Goal: Find specific page/section: Find specific page/section

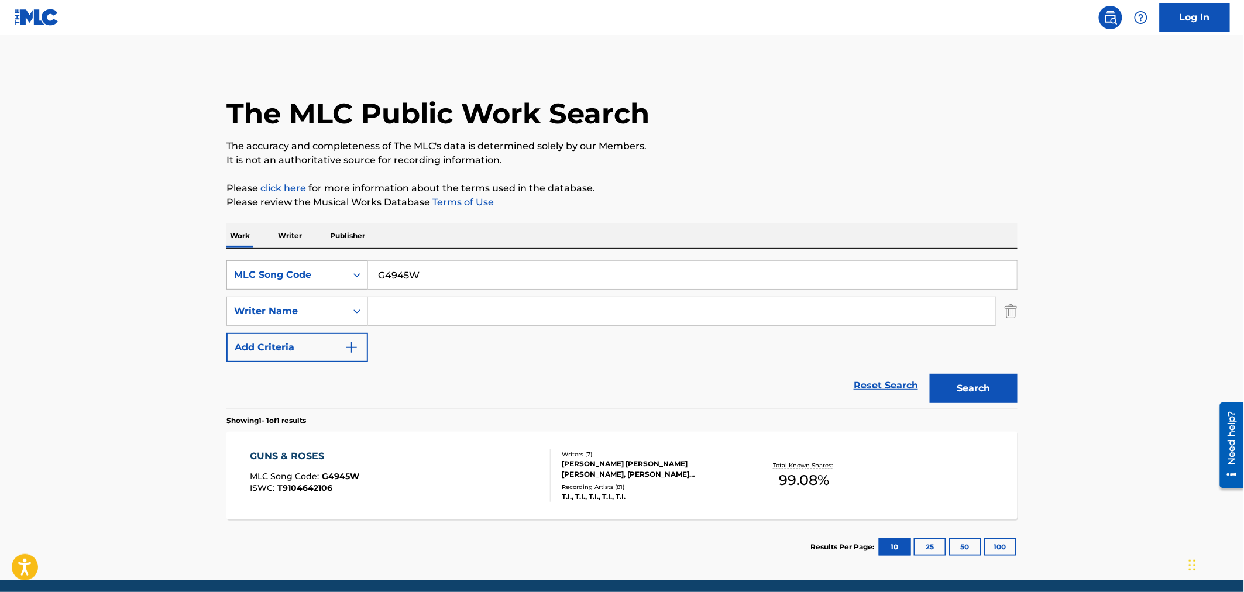
drag, startPoint x: 471, startPoint y: 270, endPoint x: 276, endPoint y: 261, distance: 195.6
click at [278, 261] on div "SearchWithCriteriac135ff46-4fc0-4189-9d8e-6be4638bda24 MLC Song Code G4945W" at bounding box center [621, 274] width 791 height 29
paste input "MA4URO"
type input "MA4URO"
click at [970, 389] on button "Search" at bounding box center [974, 388] width 88 height 29
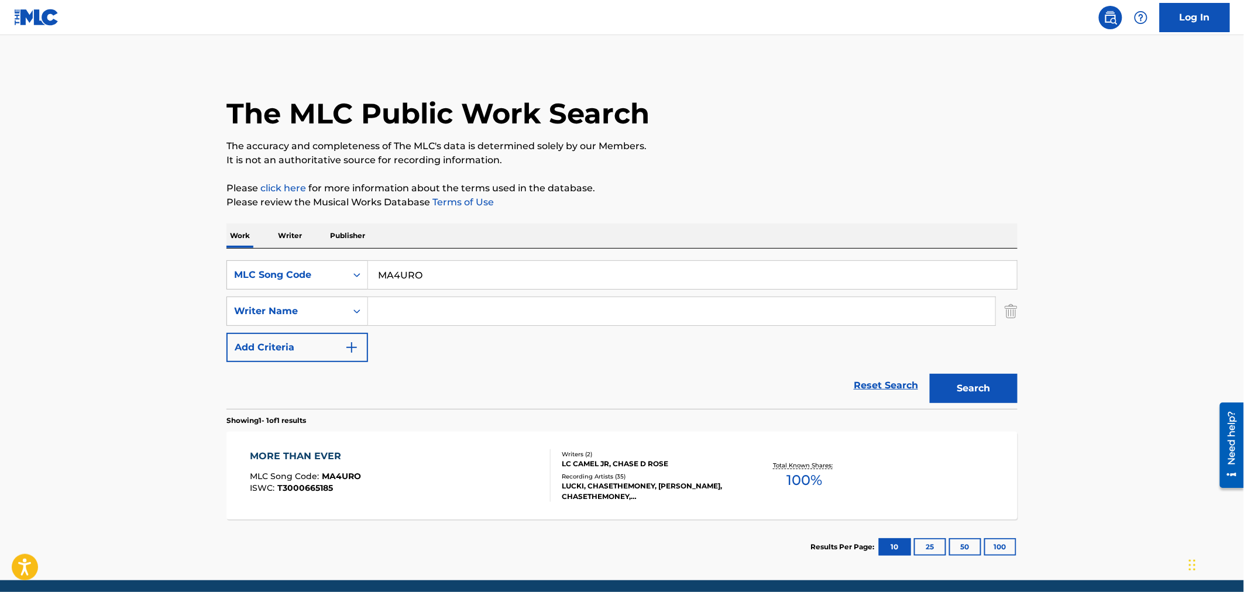
click at [349, 446] on div "MORE THAN EVER MLC Song Code : MA4URO ISWC : T3000665185 Writers ( 2 ) LC CAMEL…" at bounding box center [621, 476] width 791 height 88
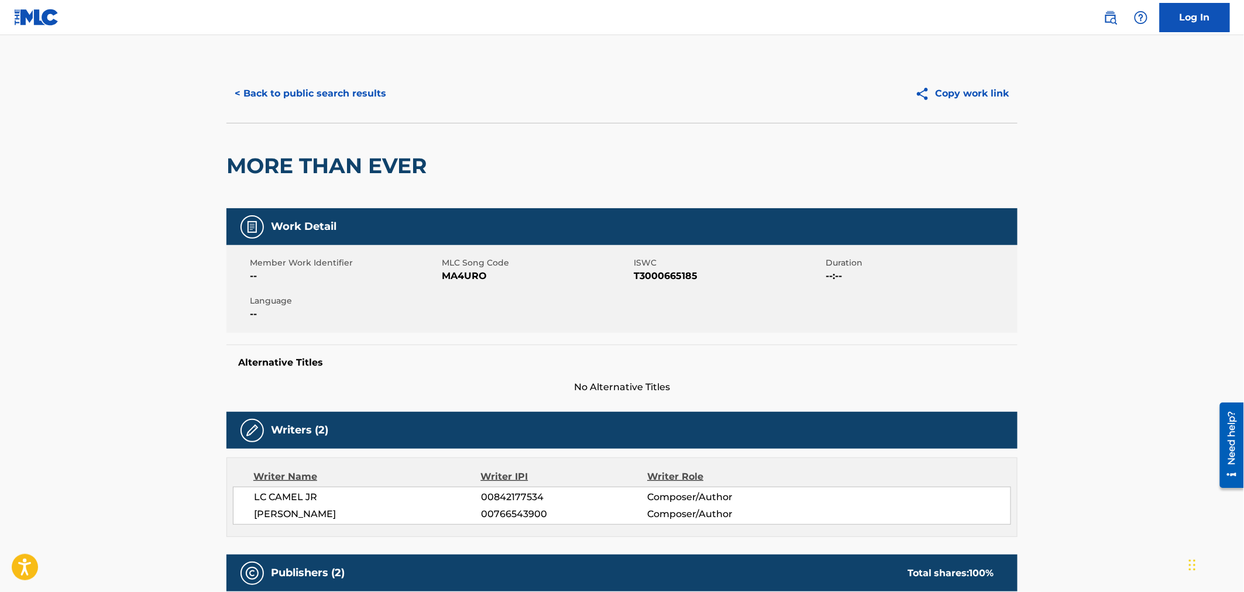
click at [266, 84] on button "< Back to public search results" at bounding box center [310, 93] width 168 height 29
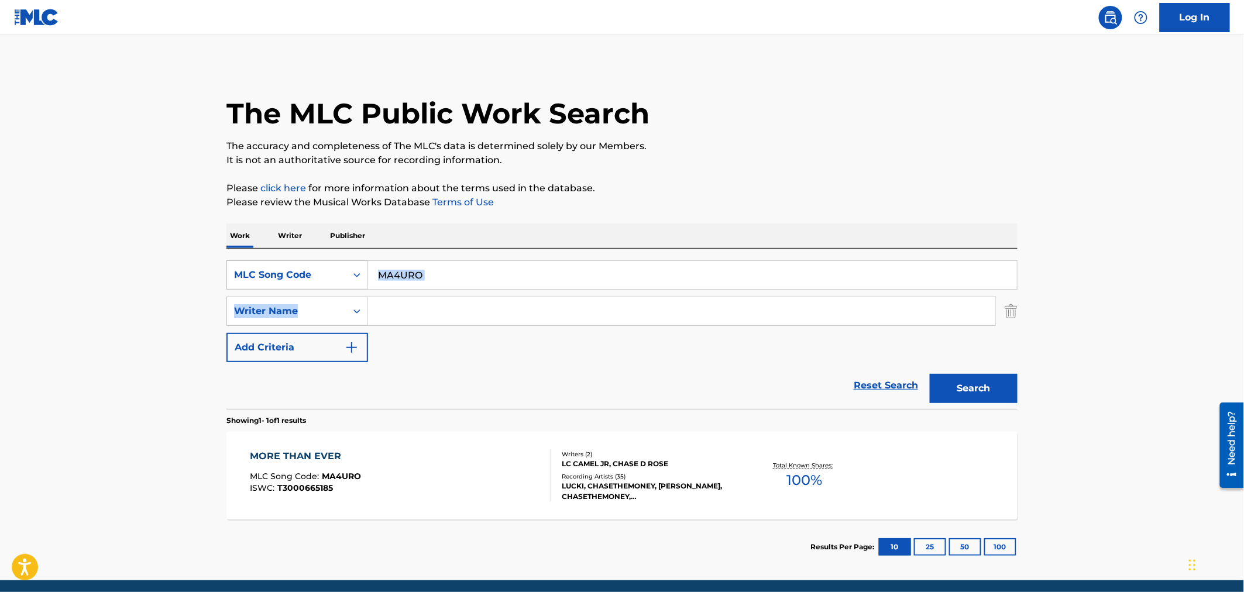
drag, startPoint x: 457, startPoint y: 288, endPoint x: 297, endPoint y: 273, distance: 160.5
click at [297, 273] on div "SearchWithCriteriac135ff46-4fc0-4189-9d8e-6be4638bda24 MLC Song Code MA4URO Sea…" at bounding box center [621, 311] width 791 height 102
click at [498, 278] on input "MA4URO" at bounding box center [692, 275] width 649 height 28
click at [478, 279] on input "MA4URO" at bounding box center [692, 275] width 649 height 28
drag, startPoint x: 449, startPoint y: 277, endPoint x: 312, endPoint y: 273, distance: 137.0
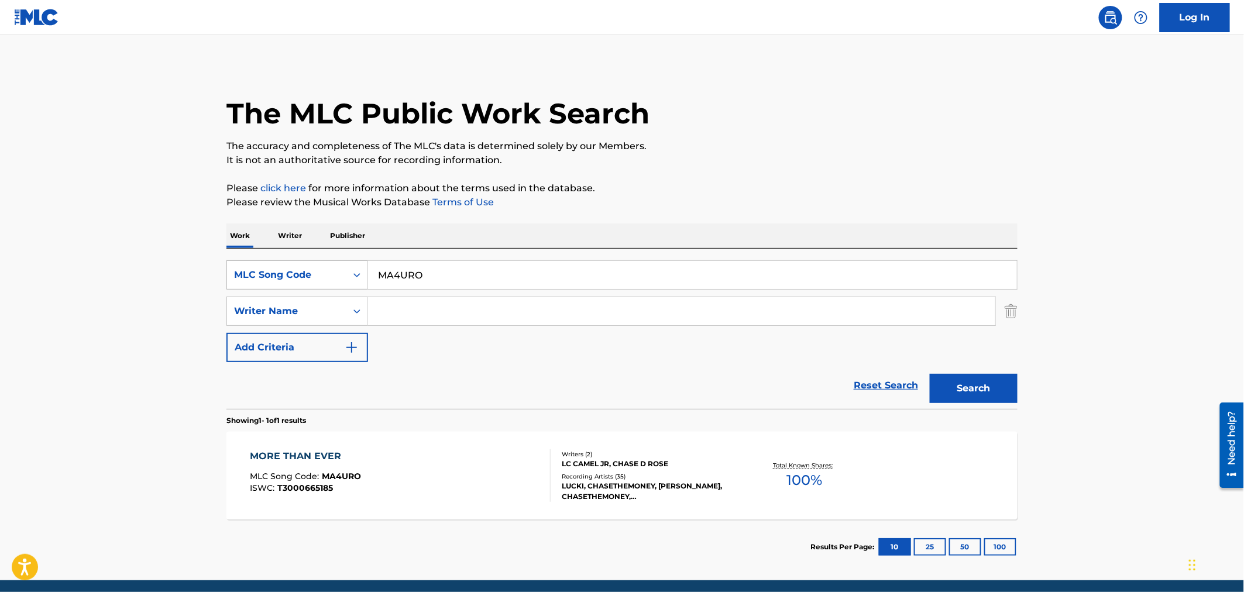
click at [309, 273] on div "SearchWithCriteriac135ff46-4fc0-4189-9d8e-6be4638bda24 MLC Song Code MA4URO" at bounding box center [621, 274] width 791 height 29
paste input "BV7I64"
type input "BV7I64"
click at [937, 380] on button "Search" at bounding box center [974, 388] width 88 height 29
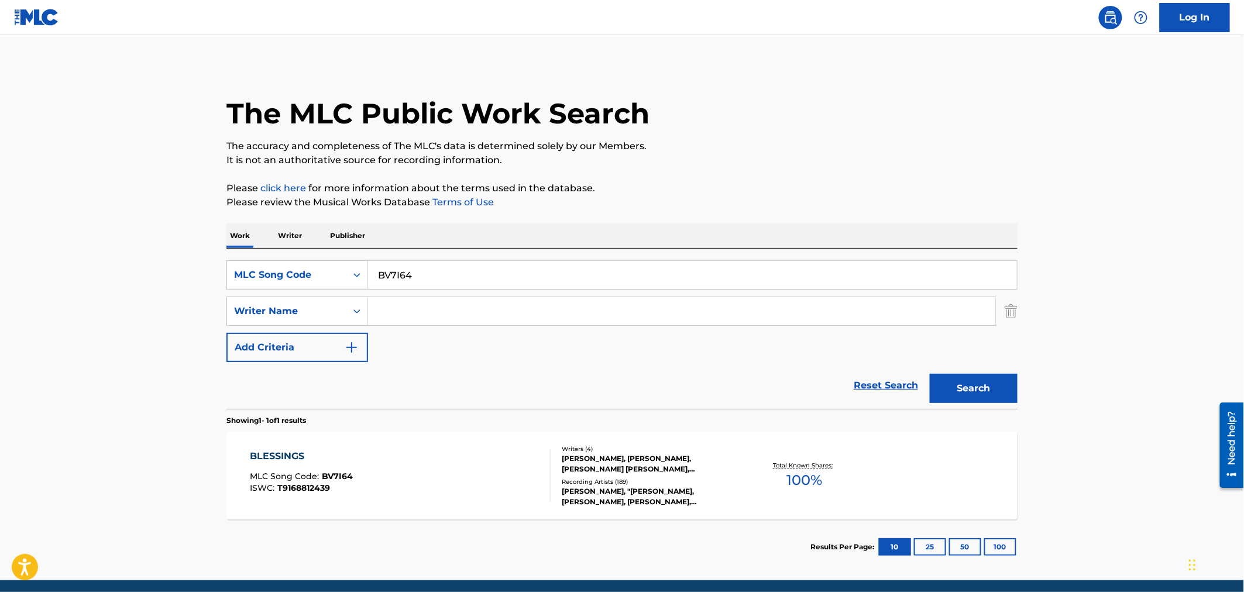
click at [416, 470] on div "BLESSINGS MLC Song Code : BV7I64 ISWC : T9168812439" at bounding box center [400, 475] width 301 height 53
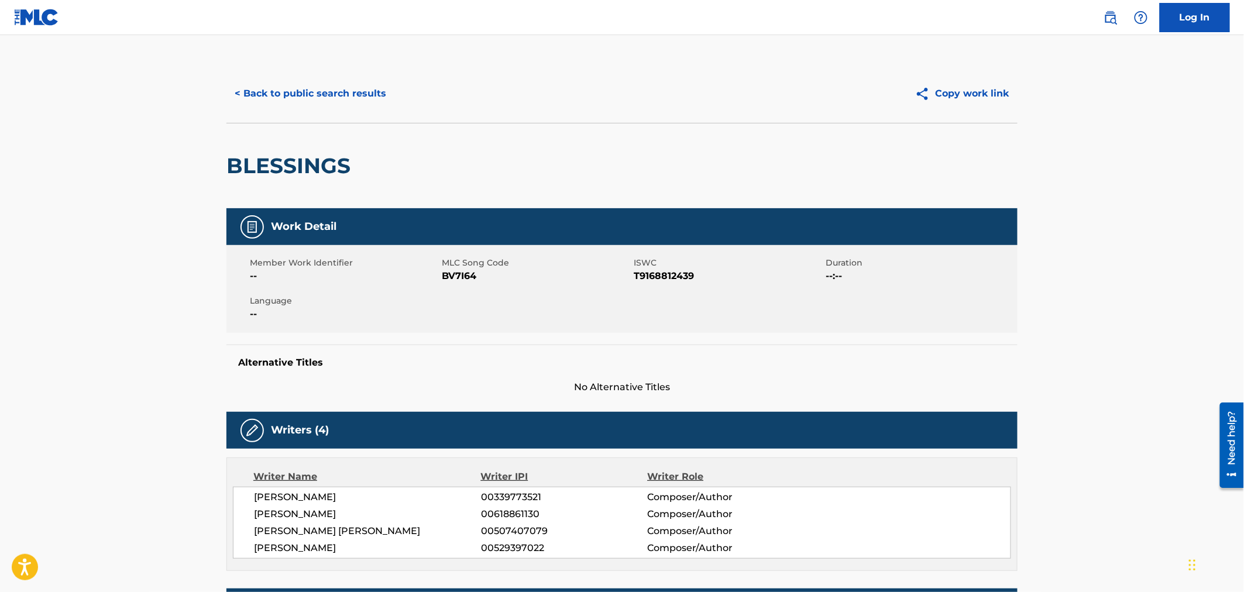
click at [308, 111] on div "< Back to public search results Copy work link" at bounding box center [621, 93] width 791 height 59
click at [317, 95] on button "< Back to public search results" at bounding box center [310, 93] width 168 height 29
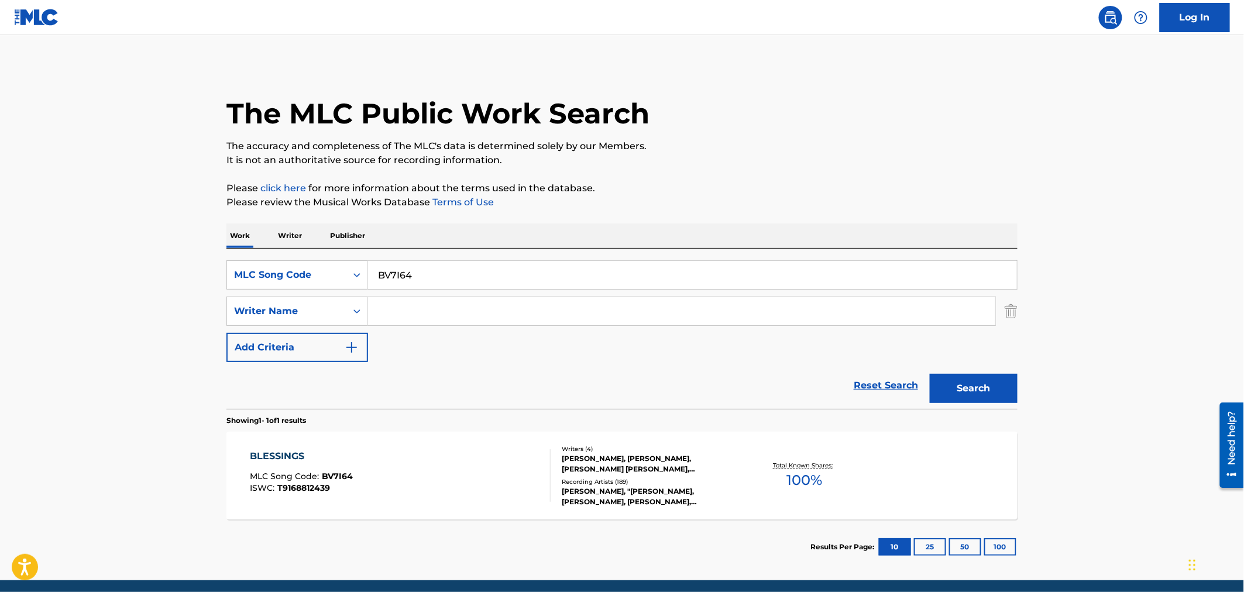
drag, startPoint x: 477, startPoint y: 278, endPoint x: 380, endPoint y: 264, distance: 98.1
click at [472, 278] on input "BV7I64" at bounding box center [692, 275] width 649 height 28
click at [308, 267] on div "MLC Song Code" at bounding box center [286, 275] width 119 height 22
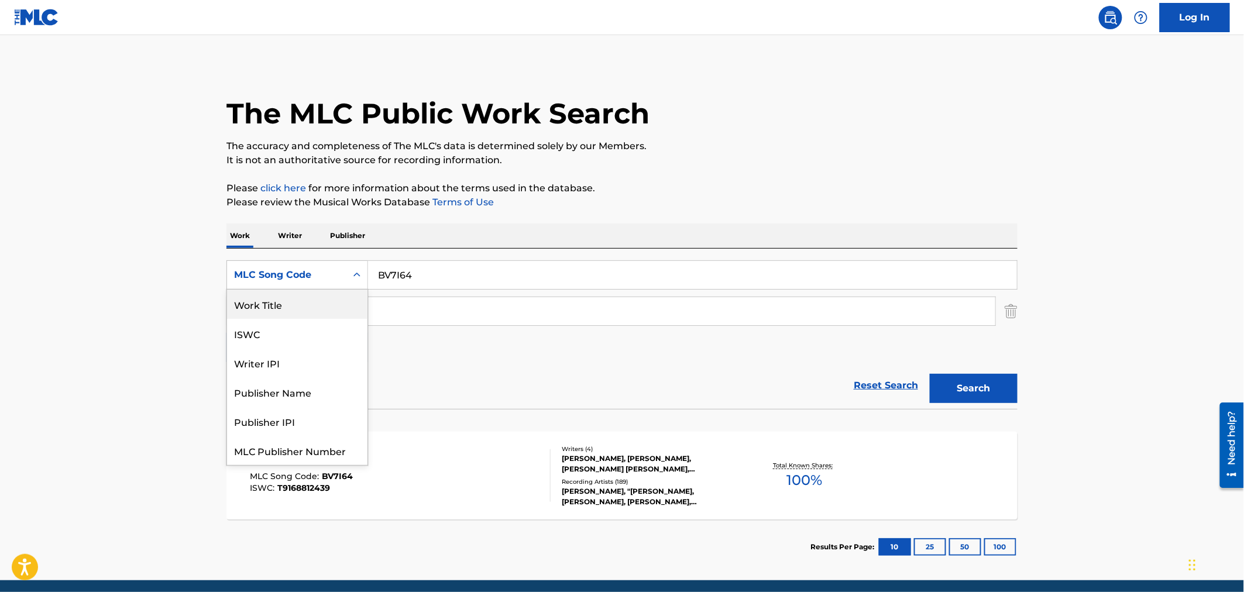
click at [349, 293] on div "Work Title" at bounding box center [297, 304] width 140 height 29
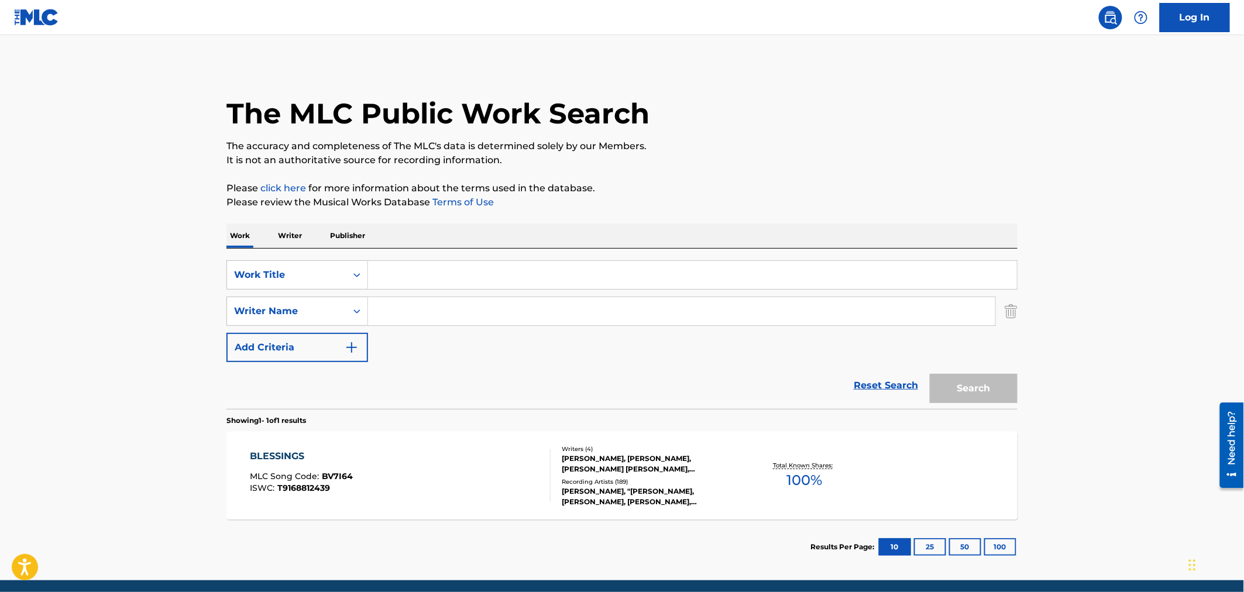
click at [482, 295] on div "SearchWithCriteriaf8ddc7ae-2403-4206-b5be-0afdc55b135a Work Title SearchWithCri…" at bounding box center [621, 311] width 791 height 102
click at [466, 286] on input "Search Form" at bounding box center [692, 275] width 649 height 28
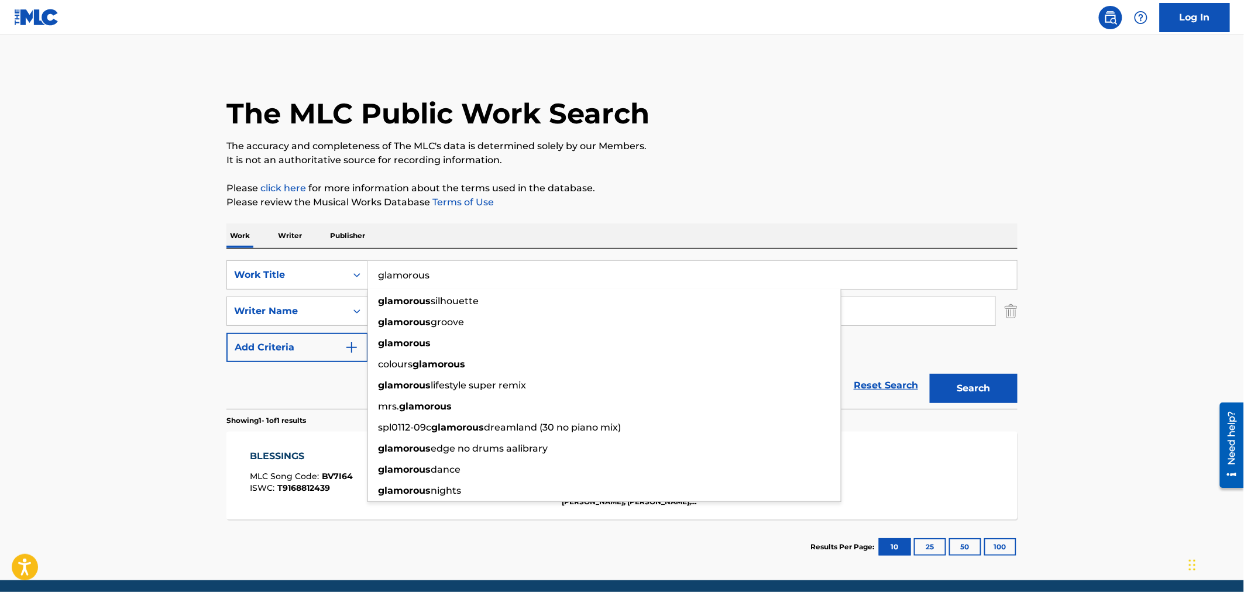
type input "glamorous"
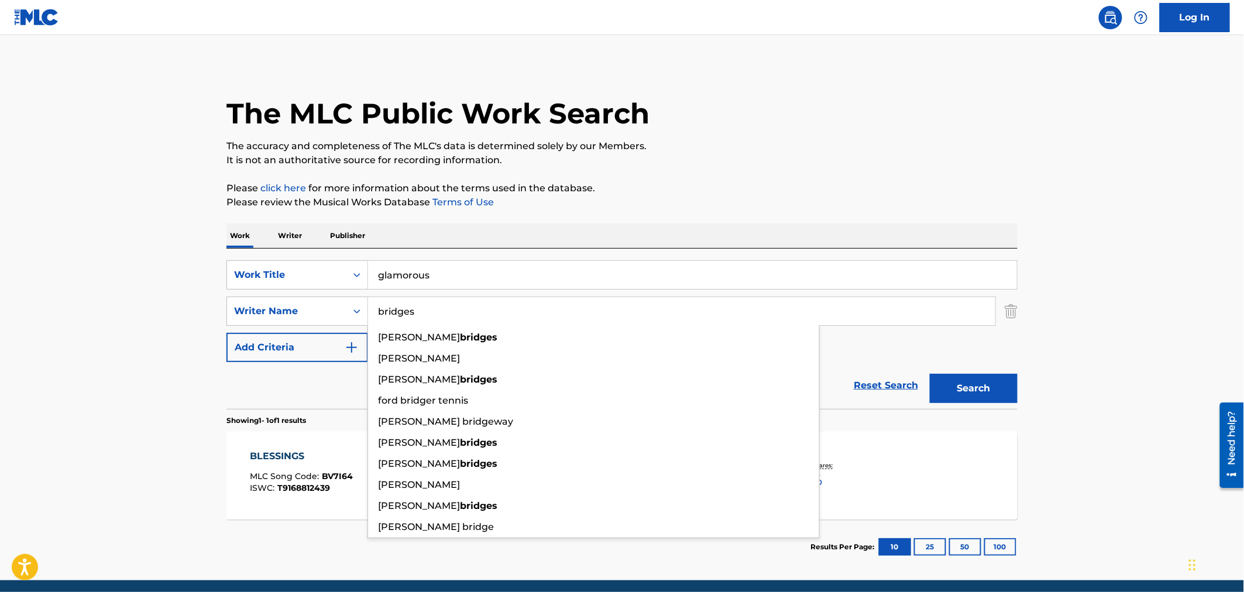
type input "bridges"
click at [930, 374] on button "Search" at bounding box center [974, 388] width 88 height 29
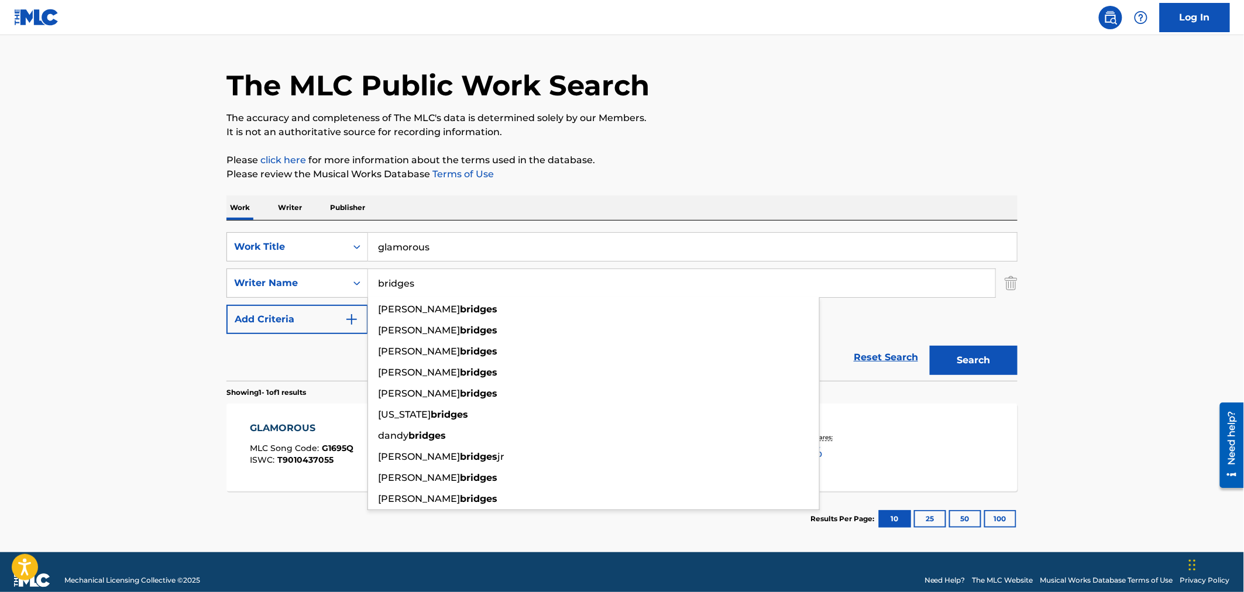
scroll to position [44, 0]
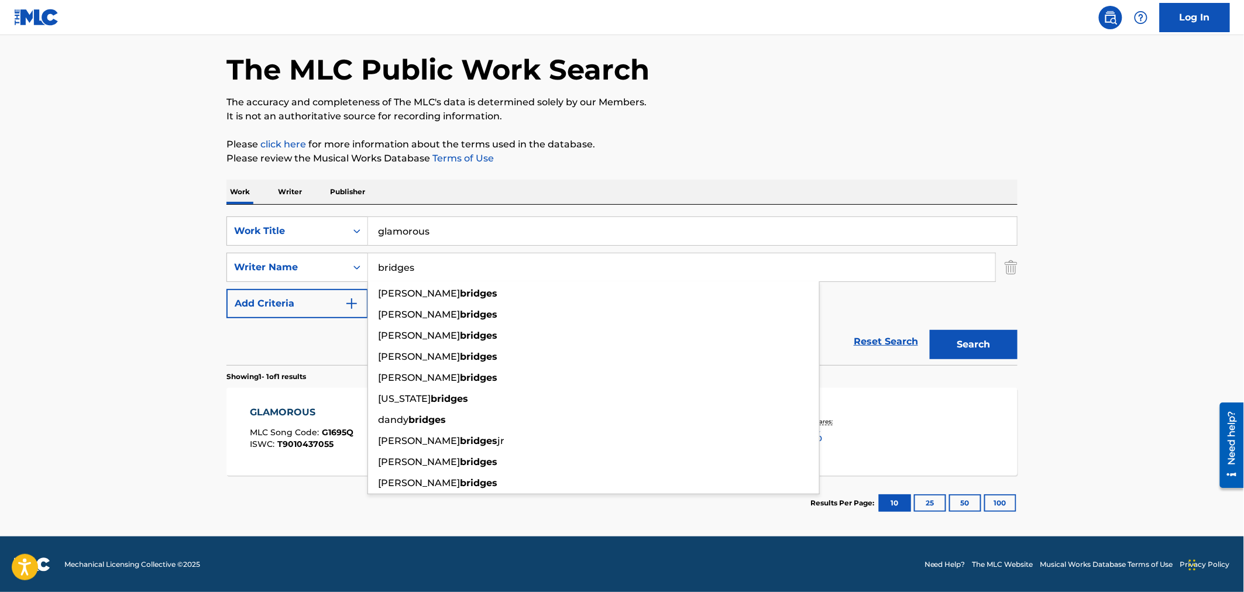
click at [252, 408] on div "GLAMOROUS" at bounding box center [302, 412] width 104 height 14
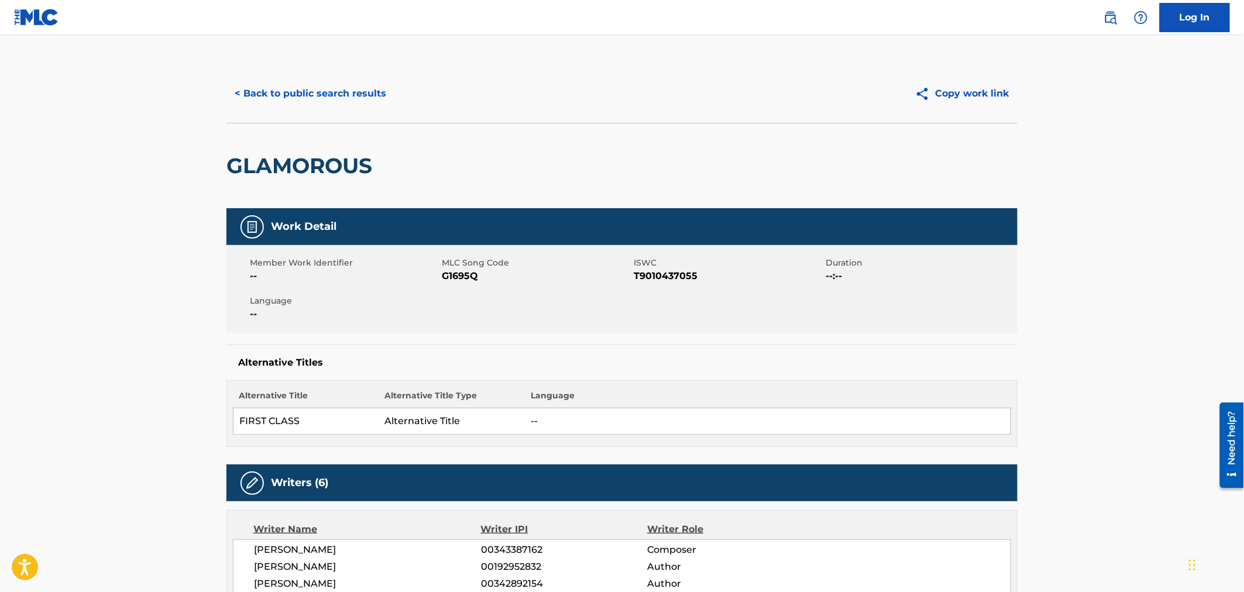
click at [469, 277] on span "G1695Q" at bounding box center [536, 276] width 189 height 14
copy span "G1695Q"
click at [246, 77] on div "< Back to public search results Copy work link" at bounding box center [621, 93] width 791 height 59
click at [271, 97] on button "< Back to public search results" at bounding box center [310, 93] width 168 height 29
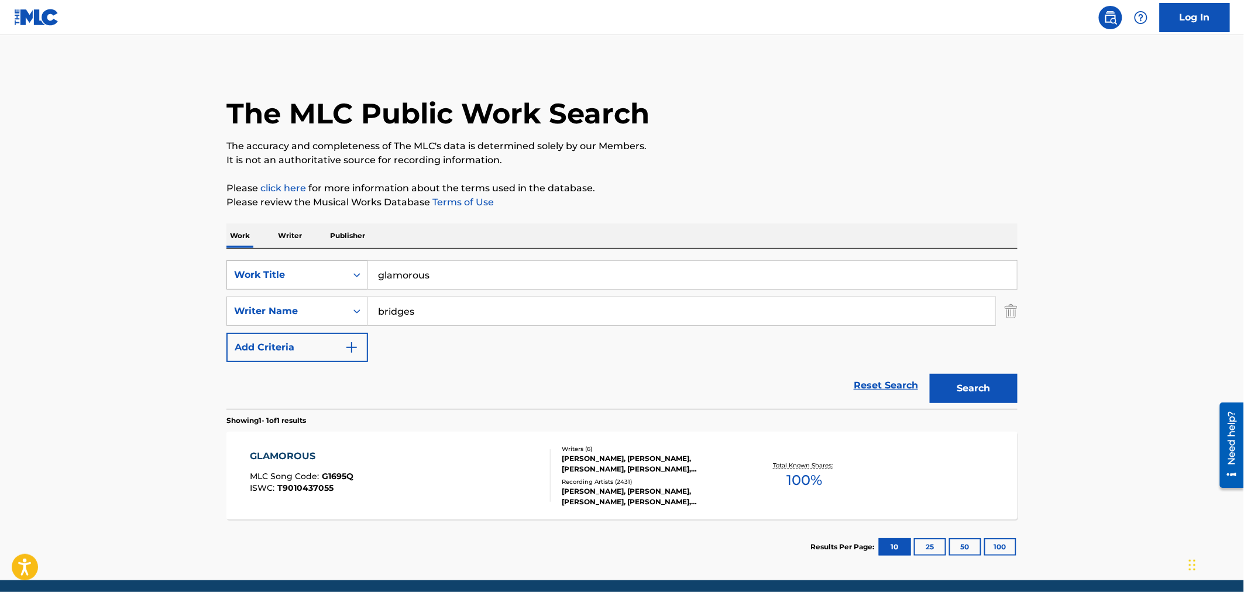
click at [302, 267] on div "SearchWithCriteriaf8ddc7ae-2403-4206-b5be-0afdc55b135a Work Title glamorous" at bounding box center [621, 274] width 791 height 29
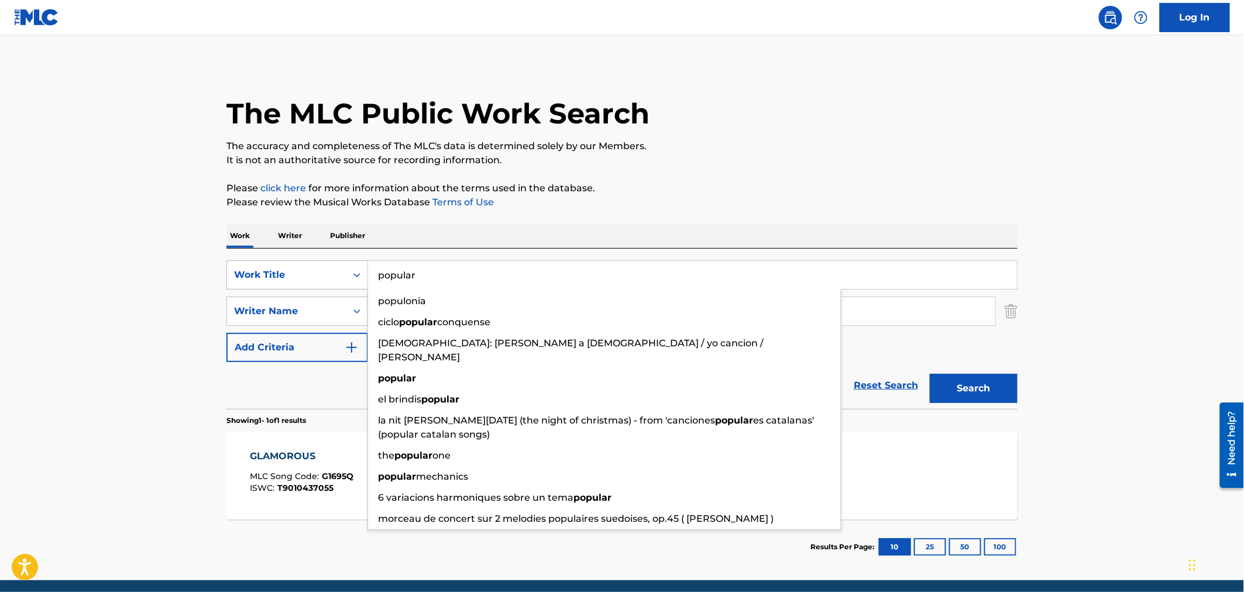
type input "popular"
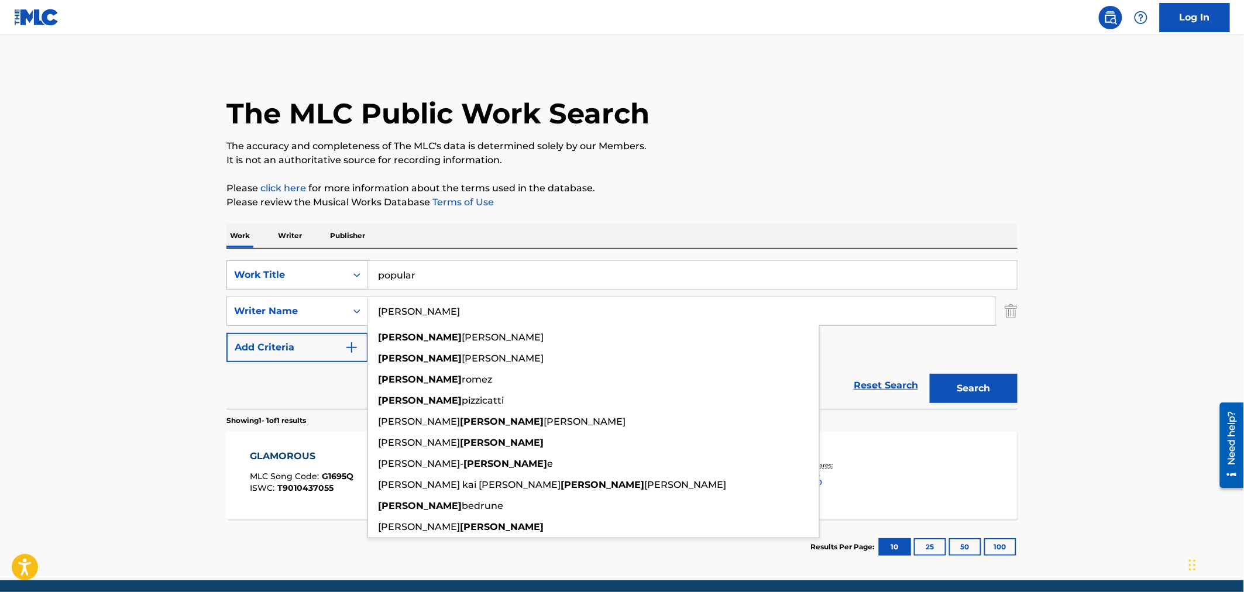
type input "abel"
click at [930, 374] on button "Search" at bounding box center [974, 388] width 88 height 29
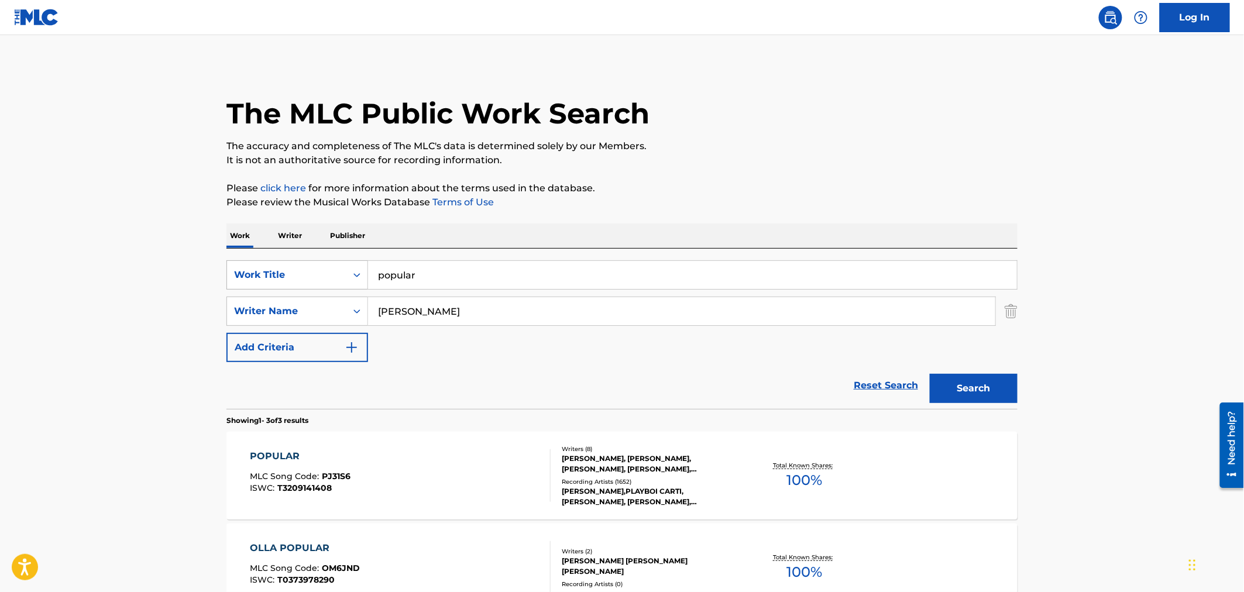
scroll to position [228, 0]
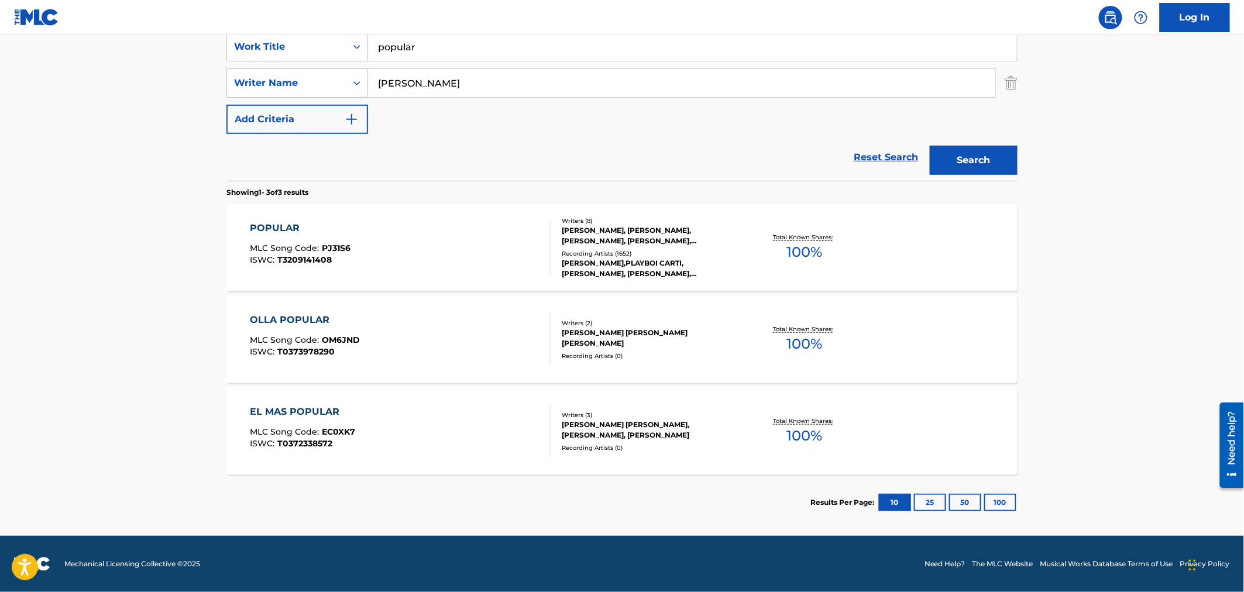
click at [294, 260] on span "T3209141408" at bounding box center [305, 260] width 54 height 11
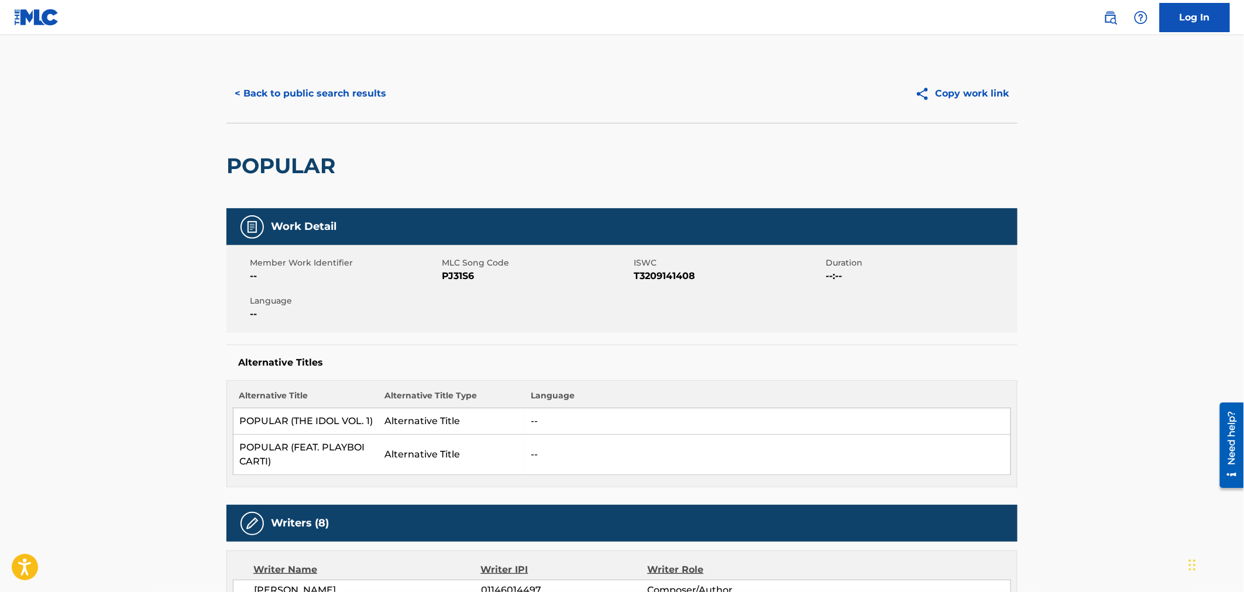
click at [476, 276] on span "PJ31S6" at bounding box center [536, 276] width 189 height 14
click at [476, 275] on span "PJ31S6" at bounding box center [536, 276] width 189 height 14
click at [468, 275] on span "PJ31S6" at bounding box center [536, 276] width 189 height 14
copy span "PJ31S6"
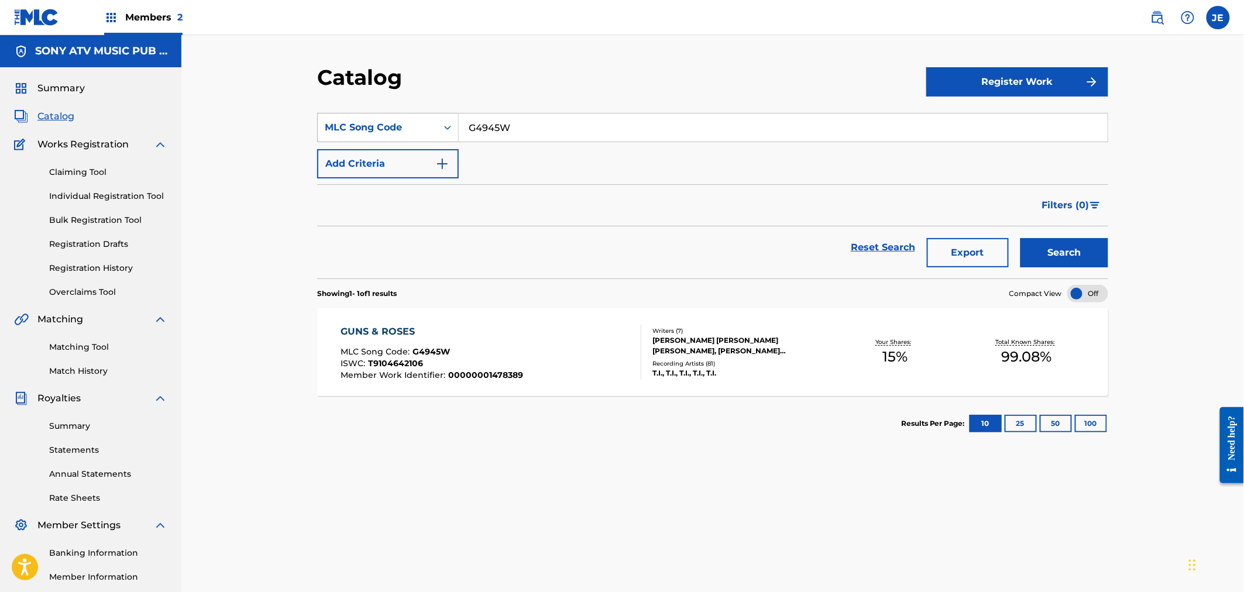
drag, startPoint x: 548, startPoint y: 135, endPoint x: 437, endPoint y: 128, distance: 111.4
click at [437, 128] on div "SearchWithCriteriad5f27767-9e7a-4198-a653-0d55b8e109fe MLC Song Code G4945W" at bounding box center [712, 127] width 791 height 29
paste input "1695Q"
type input "G1695Q"
click at [1070, 256] on button "Search" at bounding box center [1064, 252] width 88 height 29
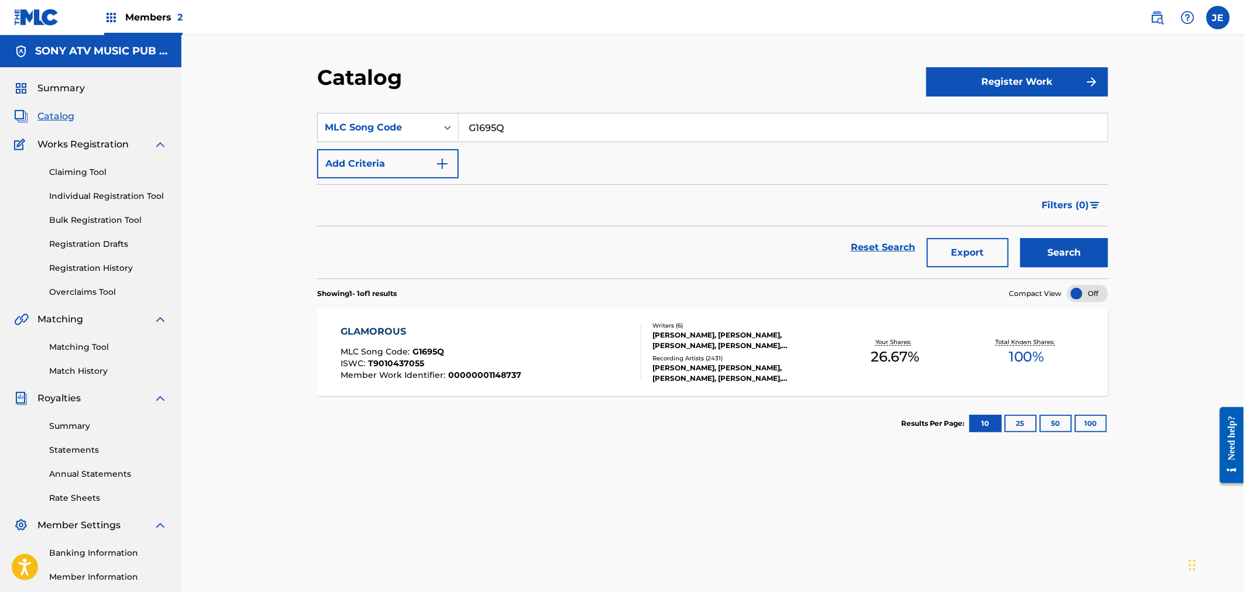
click at [546, 350] on div "GLAMOROUS MLC Song Code : G1695Q ISWC : T9010437055 Member Work Identifier : 00…" at bounding box center [491, 352] width 301 height 55
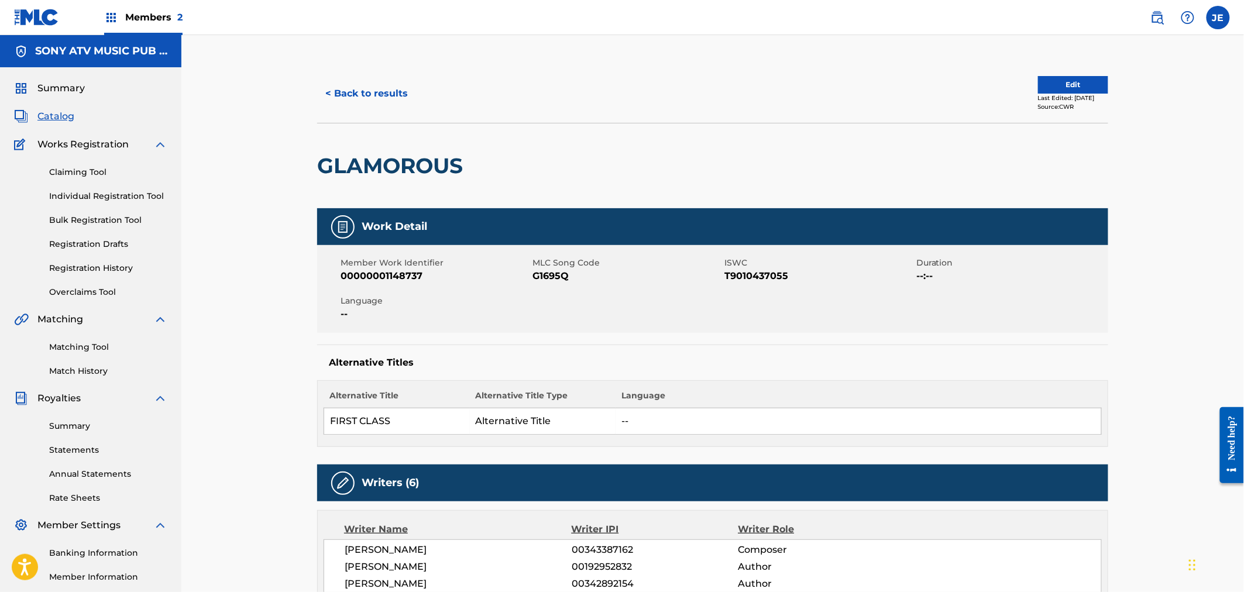
click at [344, 91] on button "< Back to results" at bounding box center [366, 93] width 99 height 29
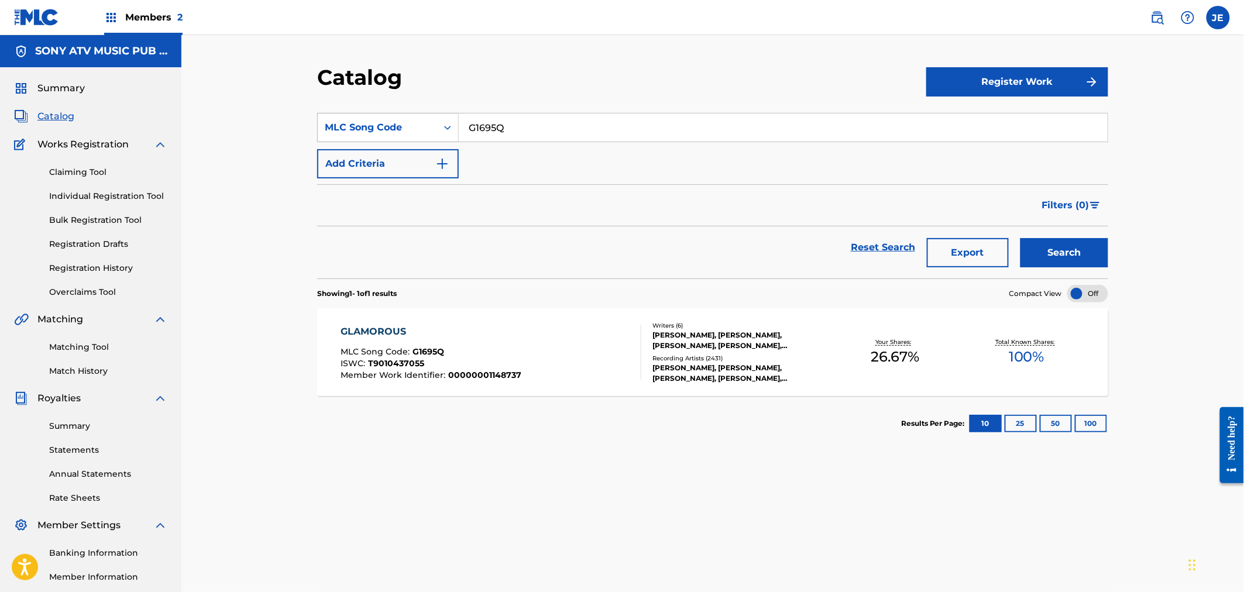
drag, startPoint x: 459, startPoint y: 115, endPoint x: 387, endPoint y: 123, distance: 72.4
click at [397, 121] on div "SearchWithCriteriad5f27767-9e7a-4198-a653-0d55b8e109fe MLC Song Code G1695Q" at bounding box center [712, 127] width 791 height 29
paste input "PJ31S6"
type input "PJ31S6"
click at [1075, 247] on button "Search" at bounding box center [1064, 252] width 88 height 29
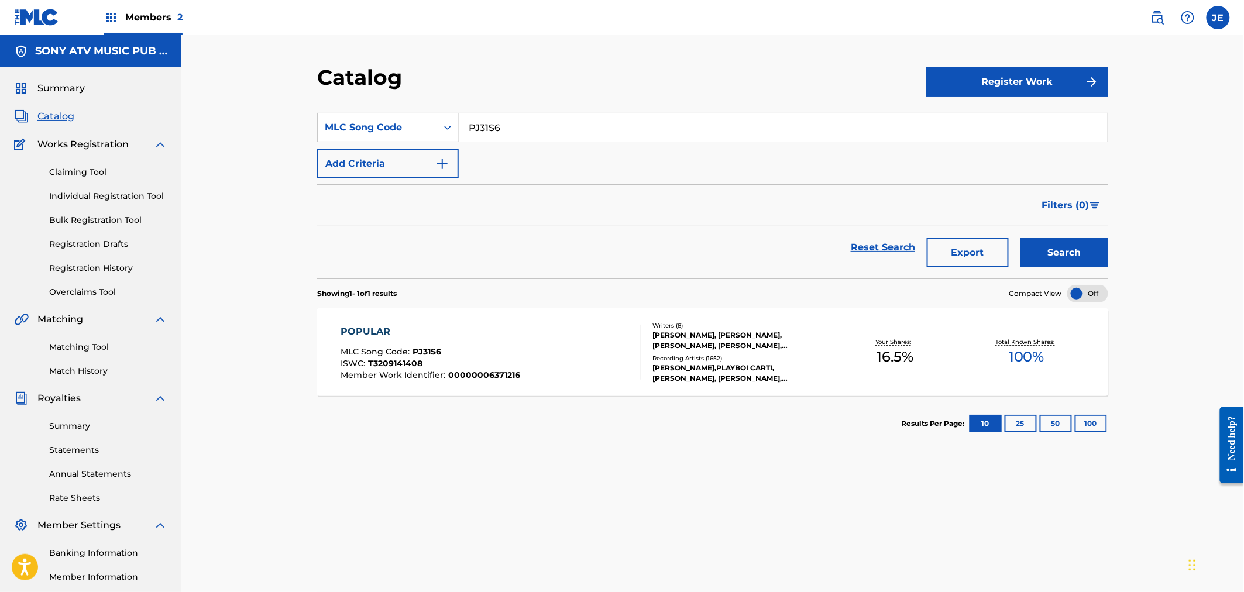
click at [565, 358] on div "POPULAR MLC Song Code : PJ31S6 ISWC : T3209141408 Member Work Identifier : 0000…" at bounding box center [491, 352] width 301 height 55
